Goal: Find contact information: Find contact information

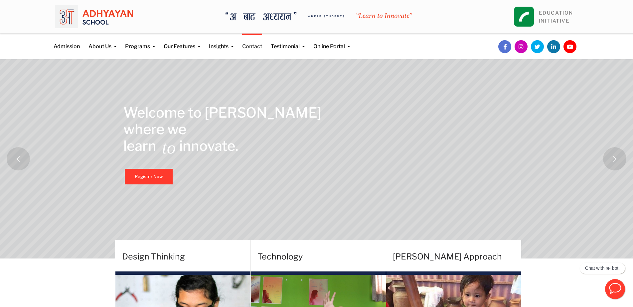
click at [248, 47] on link "Contact" at bounding box center [252, 42] width 20 height 17
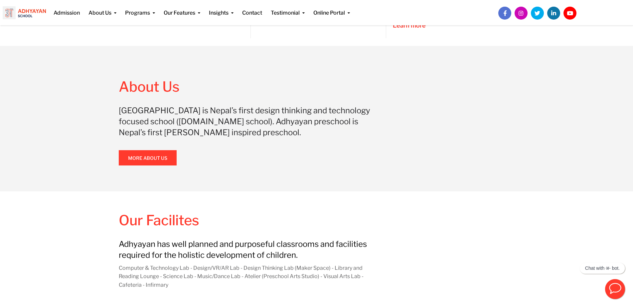
scroll to position [599, 0]
